Goal: Find specific page/section: Find specific page/section

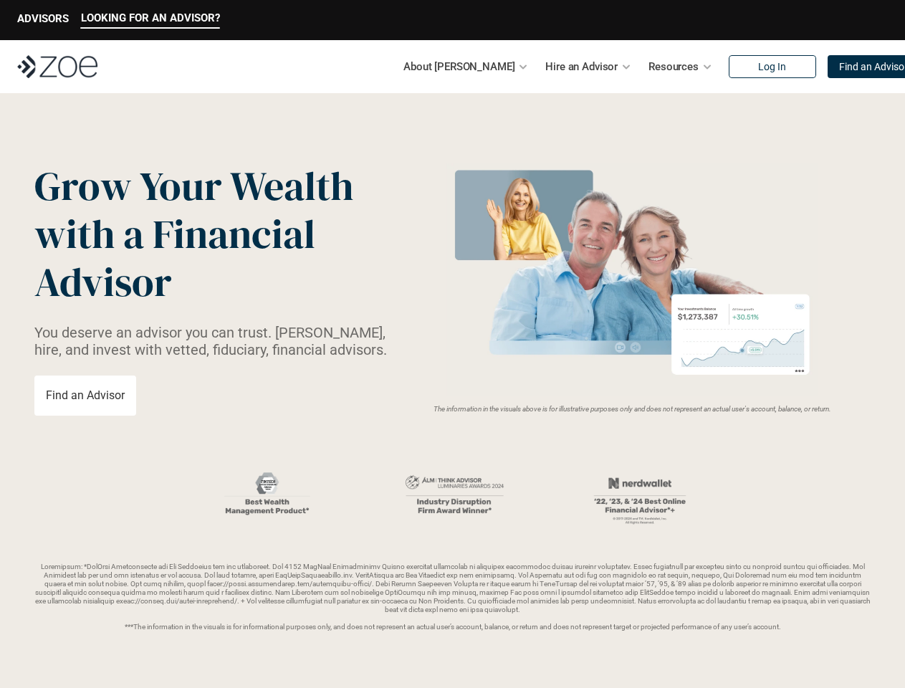
click at [452, 344] on img at bounding box center [633, 279] width 382 height 233
click at [150, 20] on p "LOOKING FOR AN ADVISOR?" at bounding box center [150, 17] width 139 height 13
click at [43, 20] on p "ADVISORS" at bounding box center [43, 18] width 52 height 13
